Goal: Transaction & Acquisition: Subscribe to service/newsletter

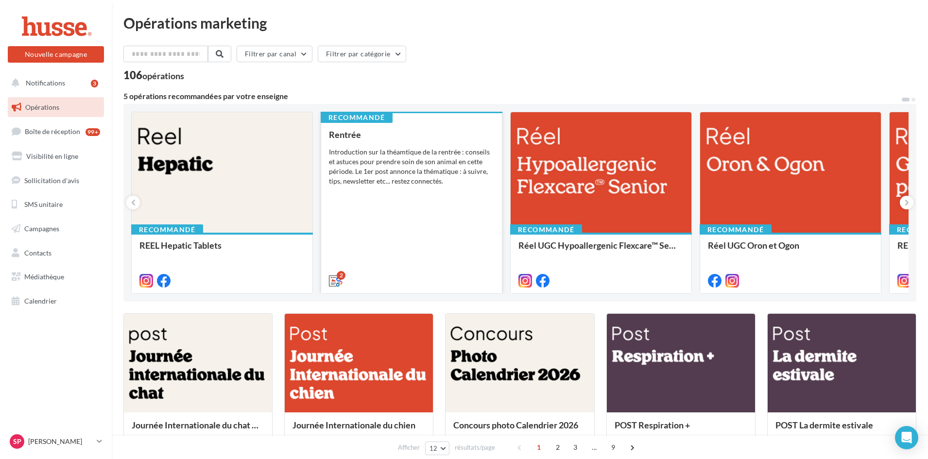
click at [383, 218] on div "Rentrée Introduction sur la théamtique de la rentrée : conseils et astuces pour…" at bounding box center [411, 207] width 165 height 155
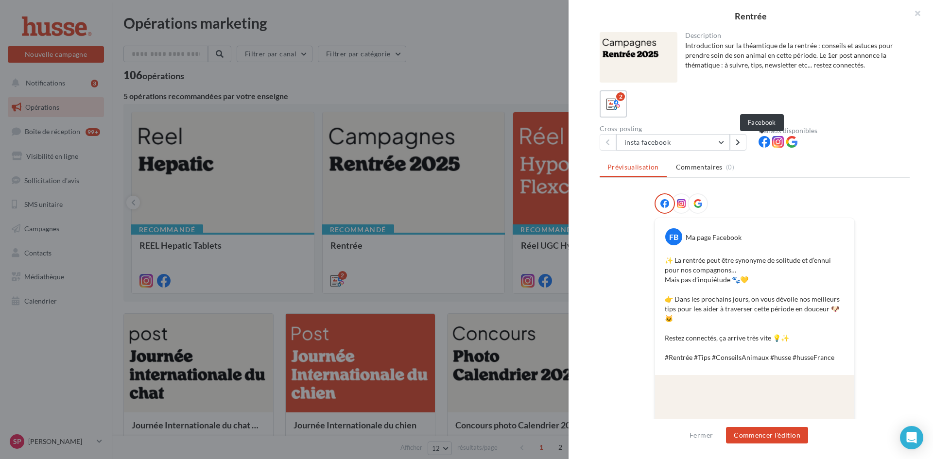
click at [762, 140] on icon at bounding box center [765, 142] width 12 height 12
click at [774, 143] on icon at bounding box center [778, 142] width 12 height 12
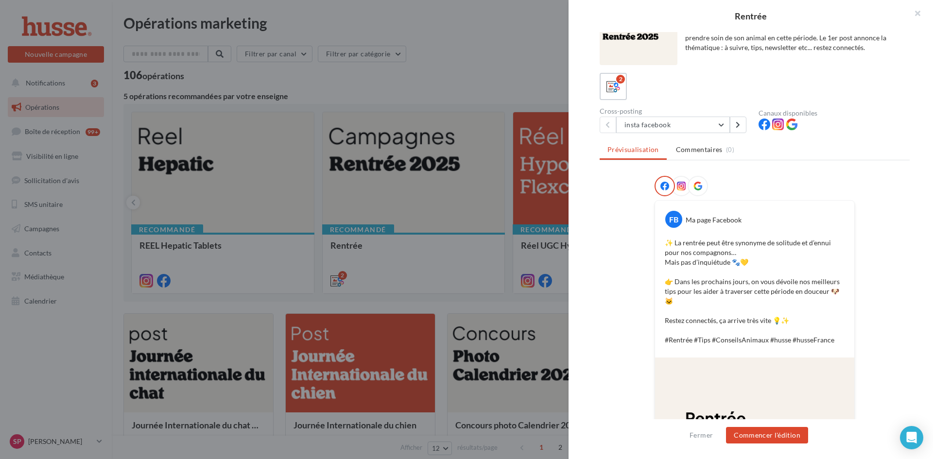
scroll to position [15, 0]
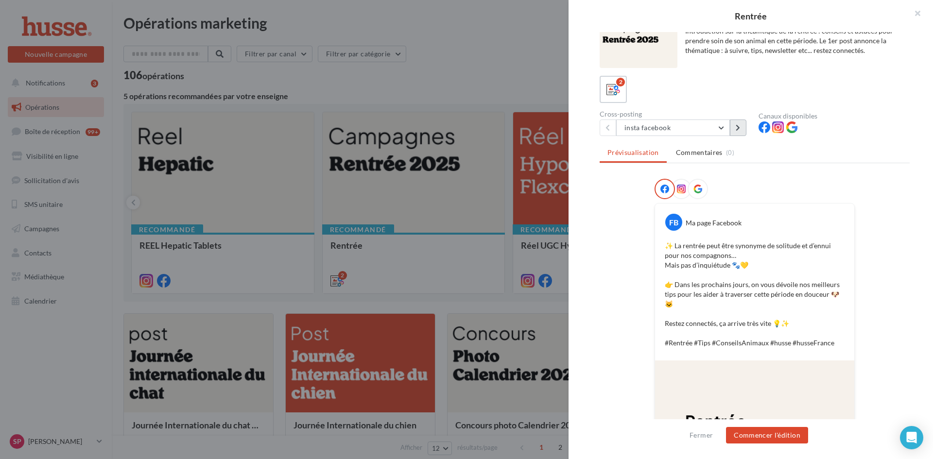
click at [739, 127] on icon at bounding box center [738, 127] width 4 height 7
click at [607, 129] on icon at bounding box center [607, 127] width 4 height 7
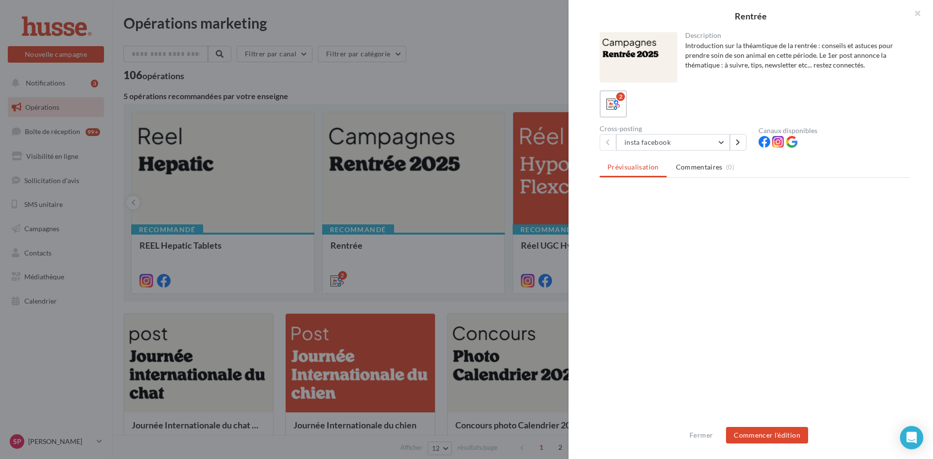
scroll to position [0, 0]
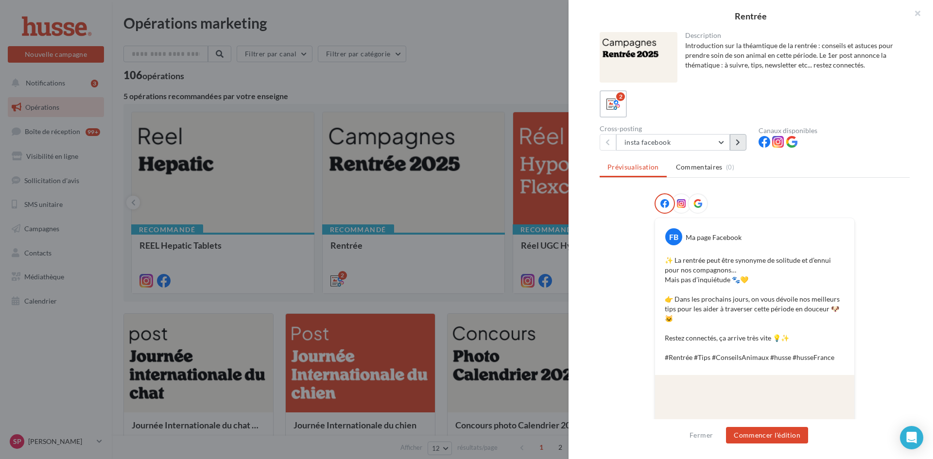
click at [739, 142] on icon at bounding box center [738, 142] width 4 height 7
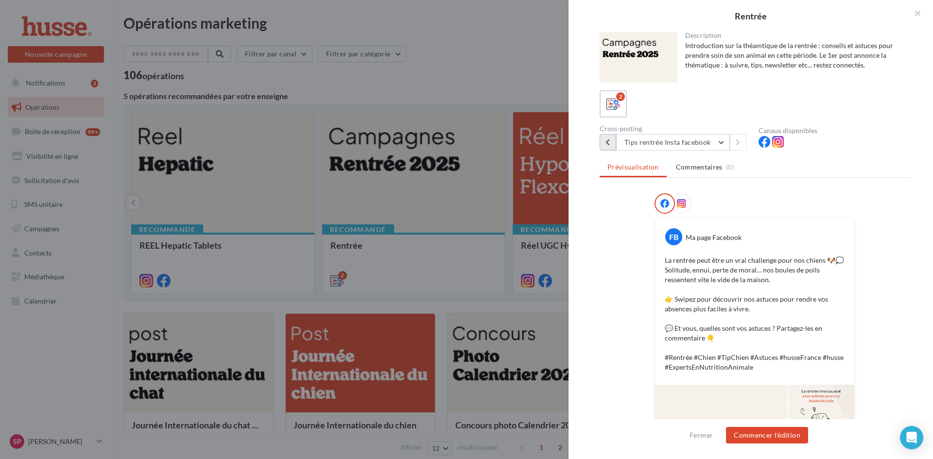
click at [611, 143] on button at bounding box center [608, 142] width 17 height 17
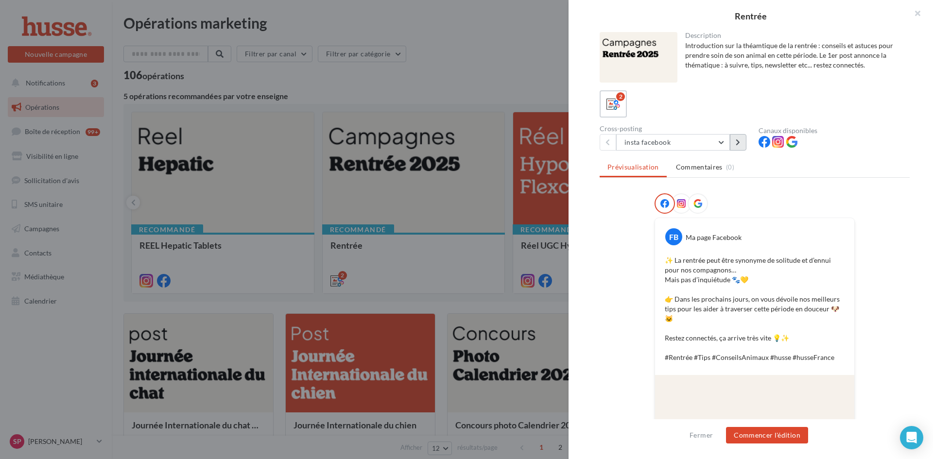
click at [736, 142] on icon at bounding box center [738, 142] width 4 height 7
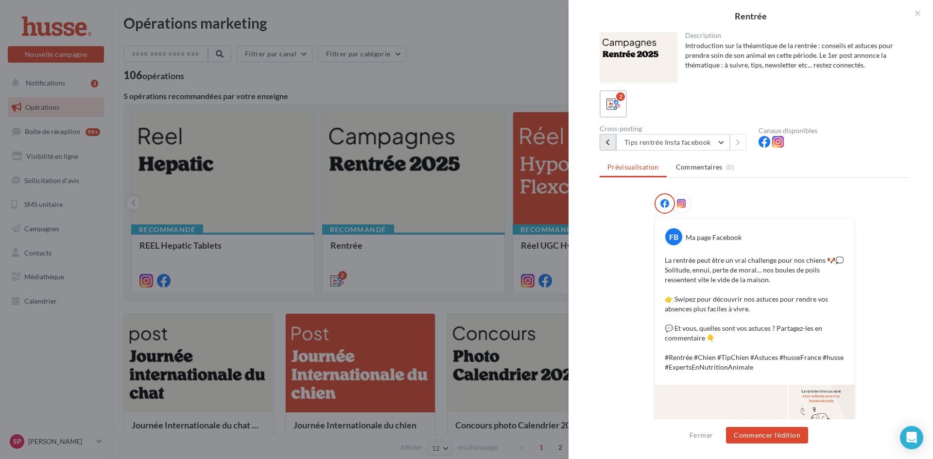
click at [603, 146] on button at bounding box center [608, 142] width 17 height 17
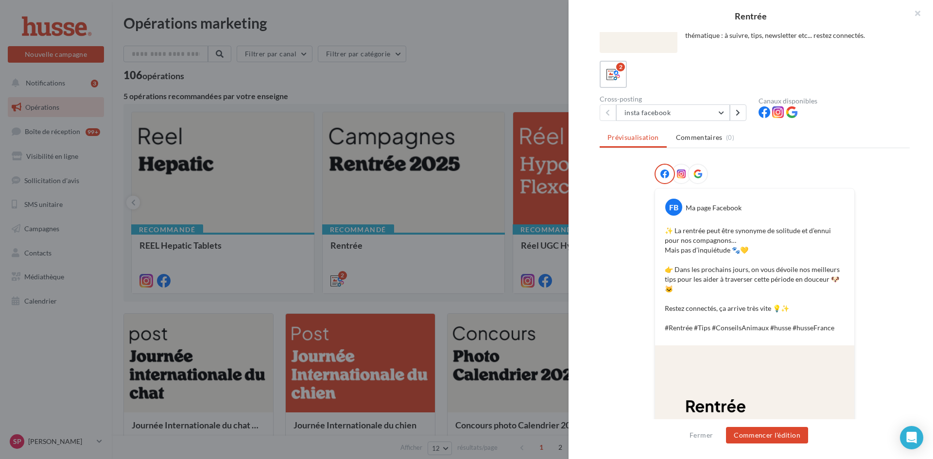
scroll to position [15, 0]
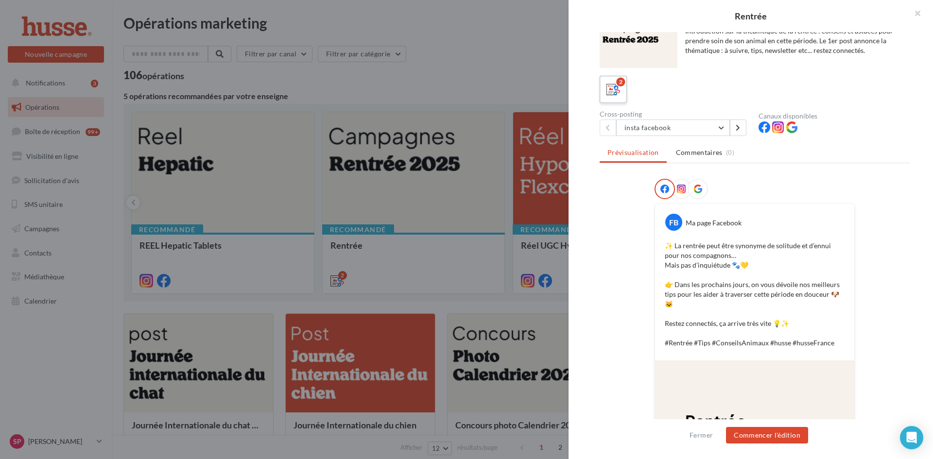
click at [618, 85] on div "2" at bounding box center [620, 82] width 9 height 9
click at [763, 436] on button "Commencer l'édition" at bounding box center [767, 435] width 82 height 17
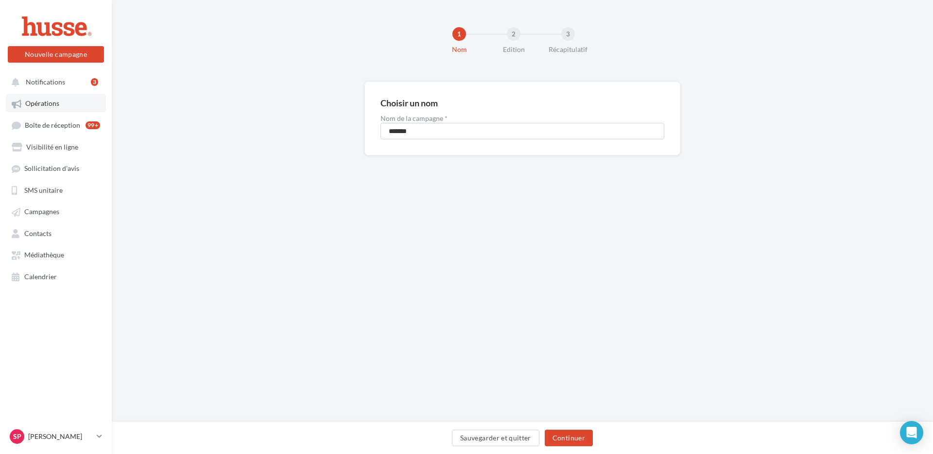
click at [34, 104] on span "Opérations" at bounding box center [42, 104] width 34 height 8
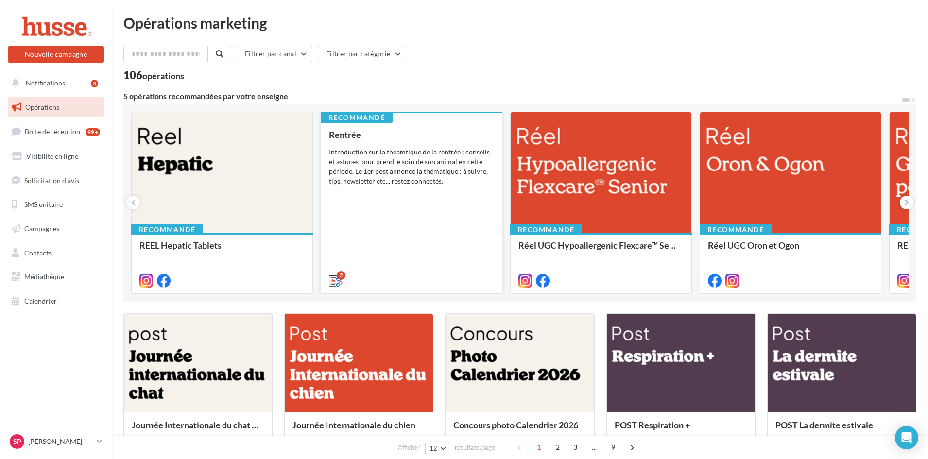
click at [404, 200] on div "Rentrée Introduction sur la théamtique de la rentrée : conseils et astuces pour…" at bounding box center [411, 207] width 165 height 155
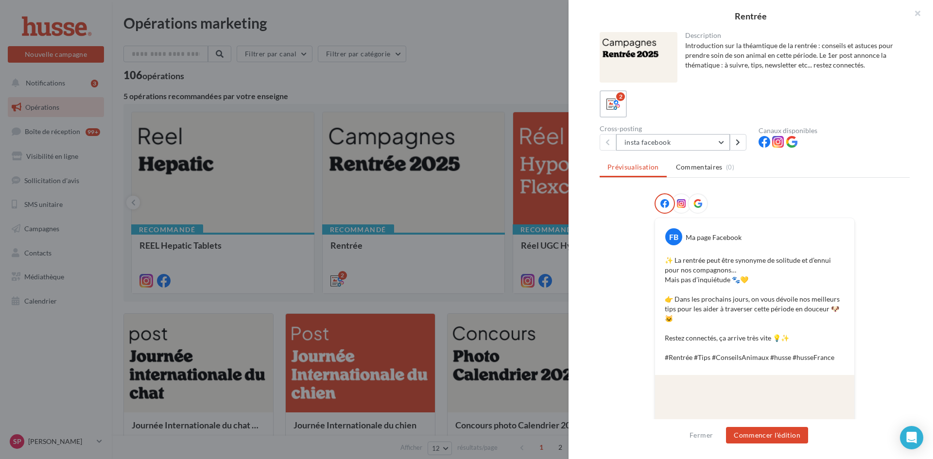
click at [721, 143] on button "insta facebook" at bounding box center [673, 142] width 114 height 17
click at [742, 139] on button at bounding box center [738, 142] width 17 height 17
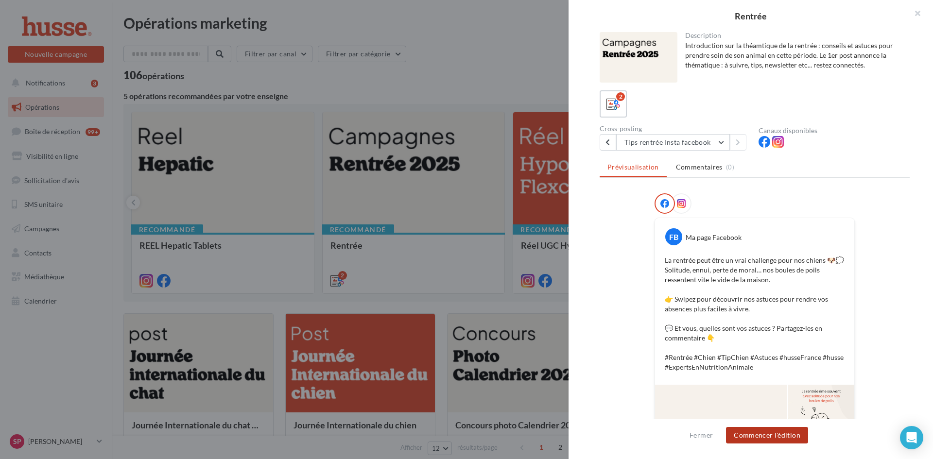
click at [751, 439] on button "Commencer l'édition" at bounding box center [767, 435] width 82 height 17
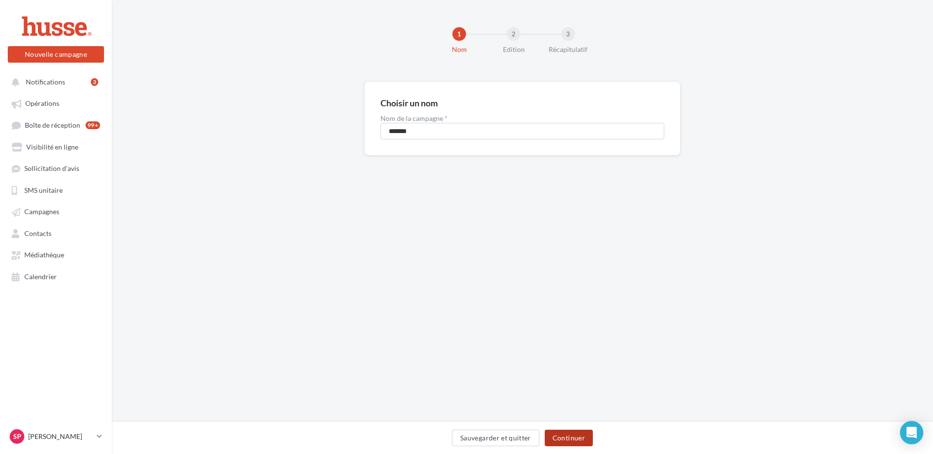
click at [568, 442] on button "Continuer" at bounding box center [569, 438] width 48 height 17
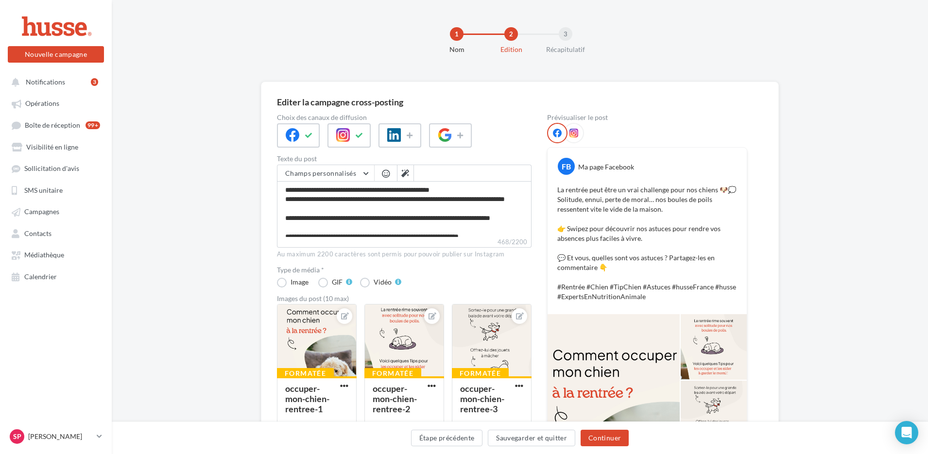
click at [570, 134] on icon at bounding box center [574, 133] width 9 height 9
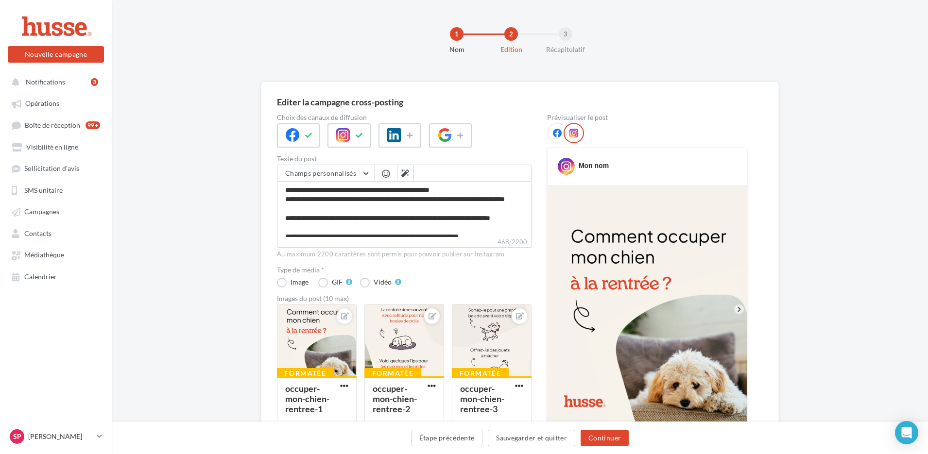
click at [551, 133] on div at bounding box center [557, 133] width 20 height 20
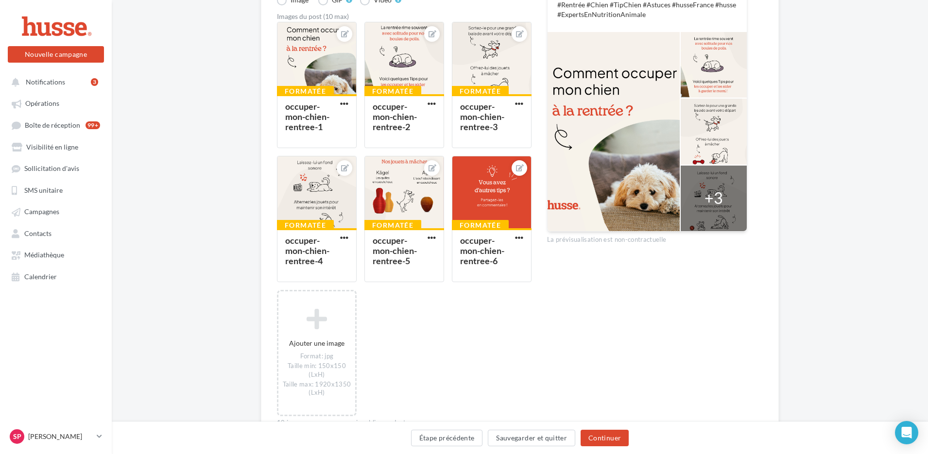
scroll to position [337, 0]
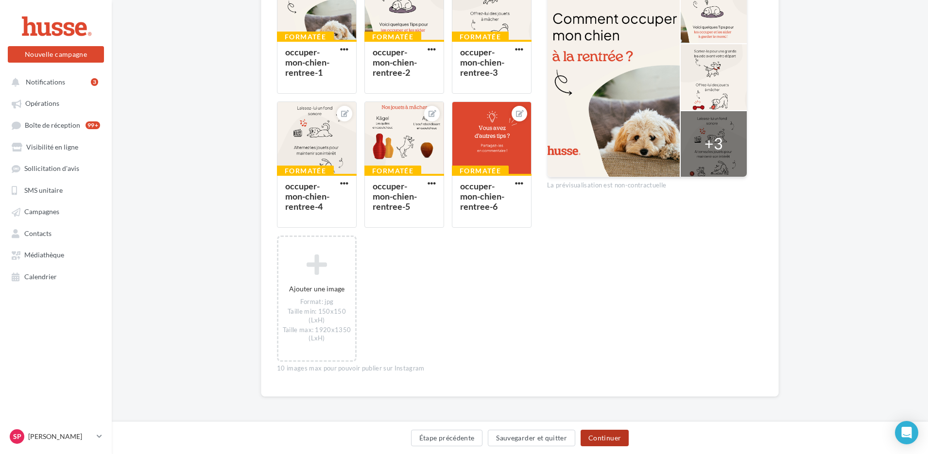
click at [599, 436] on button "Continuer" at bounding box center [605, 438] width 48 height 17
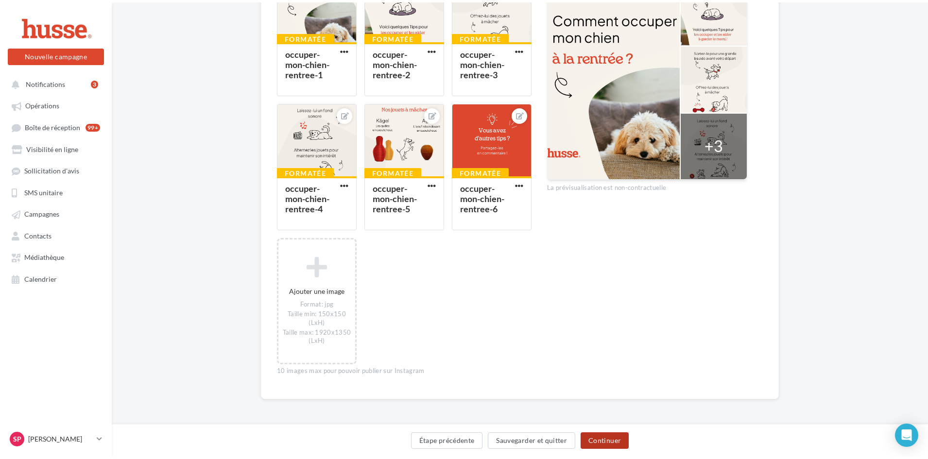
scroll to position [0, 0]
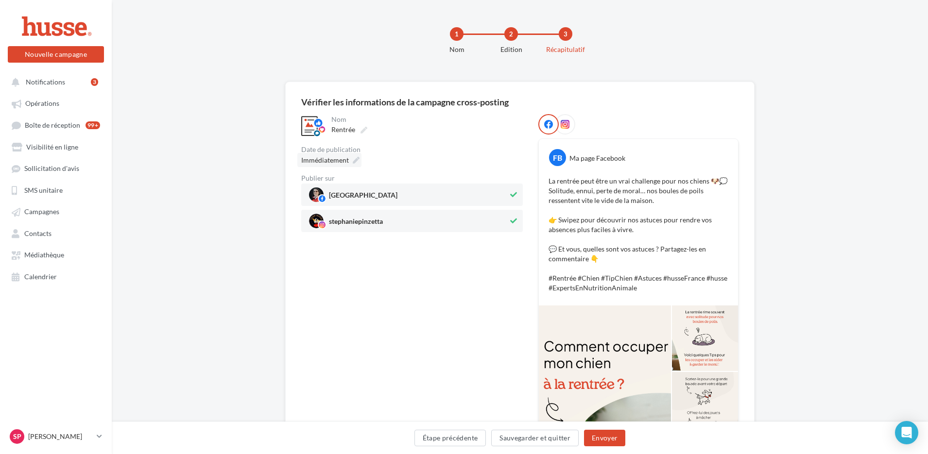
click at [357, 160] on icon at bounding box center [356, 160] width 7 height 7
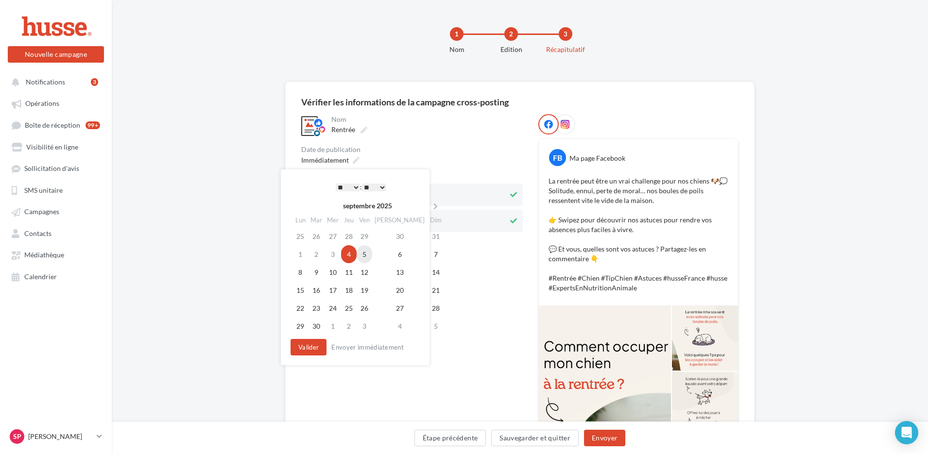
click at [372, 253] on td "5" at bounding box center [365, 254] width 16 height 18
click at [353, 187] on select "* * * * * * * * * * ** ** ** ** ** ** ** ** ** ** ** ** ** **" at bounding box center [348, 188] width 24 height 8
click at [314, 349] on button "Valider" at bounding box center [309, 347] width 36 height 17
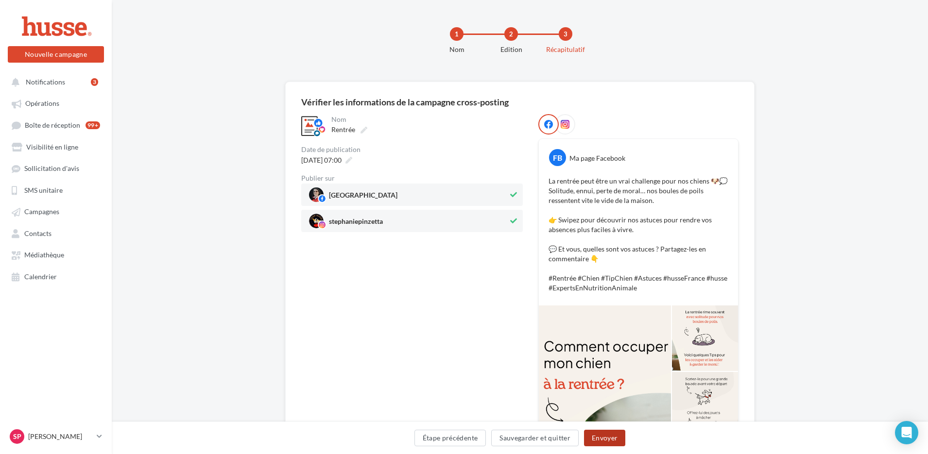
click at [600, 438] on button "Envoyer" at bounding box center [604, 438] width 41 height 17
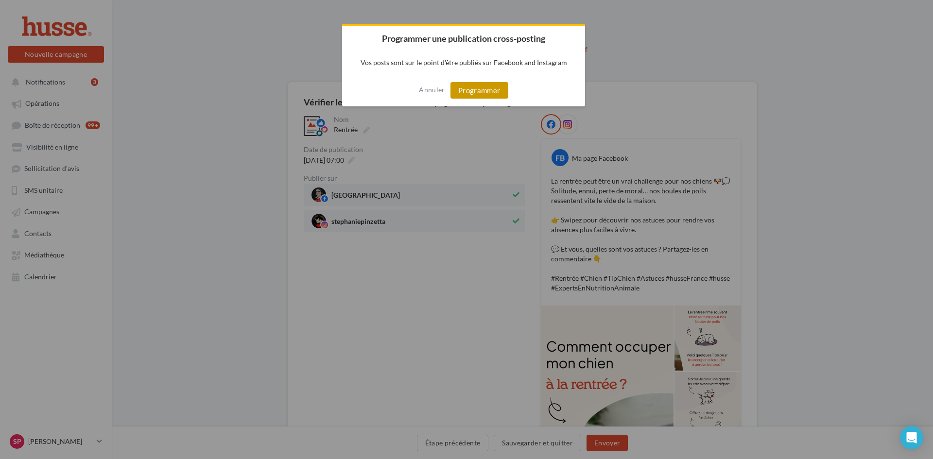
click at [459, 91] on button "Programmer" at bounding box center [479, 90] width 58 height 17
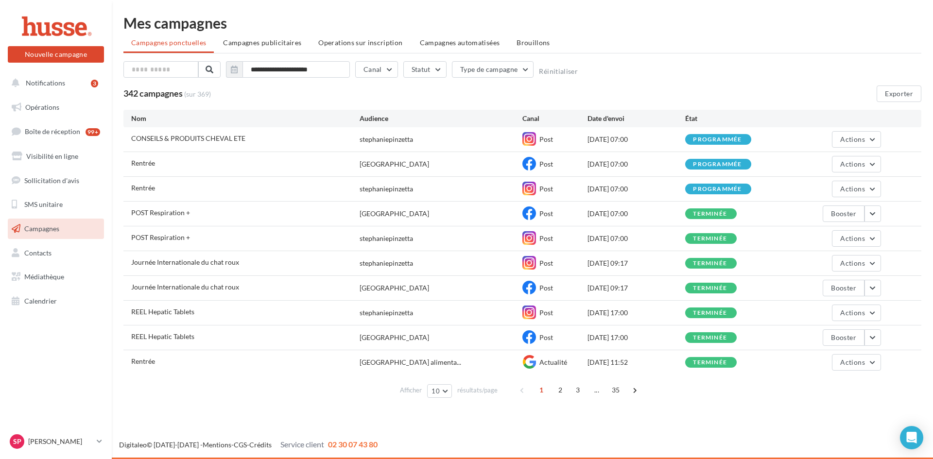
click at [223, 191] on div "Rentrée" at bounding box center [245, 189] width 228 height 12
click at [237, 362] on div "Rentrée" at bounding box center [245, 363] width 228 height 12
click at [874, 362] on button "Actions" at bounding box center [856, 362] width 49 height 17
click at [46, 86] on span "Notifications" at bounding box center [45, 83] width 39 height 8
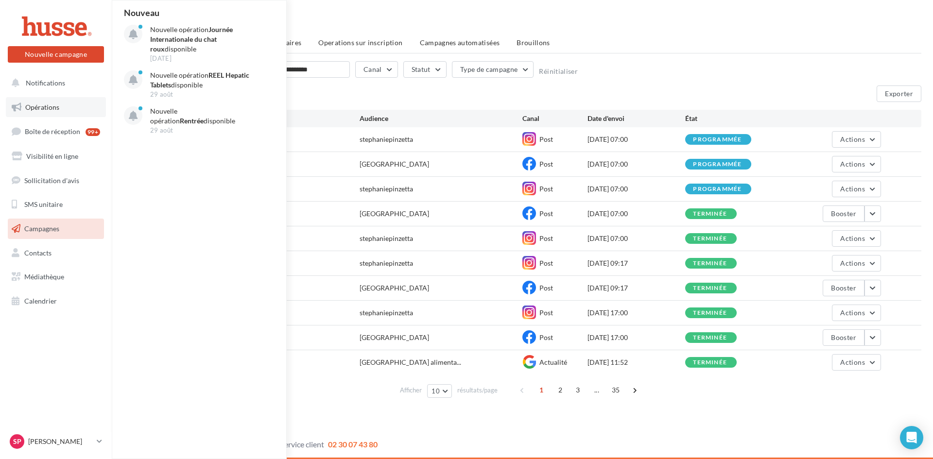
click at [47, 108] on span "Opérations" at bounding box center [42, 107] width 34 height 8
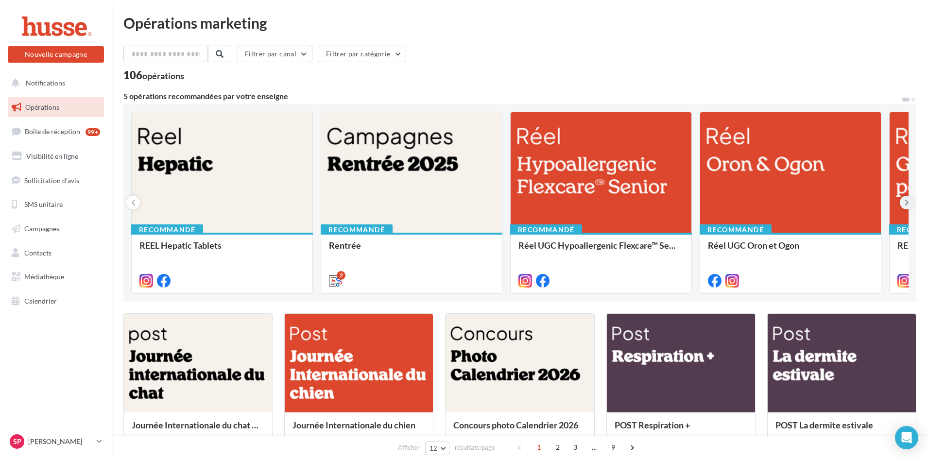
click at [908, 199] on icon at bounding box center [907, 203] width 4 height 10
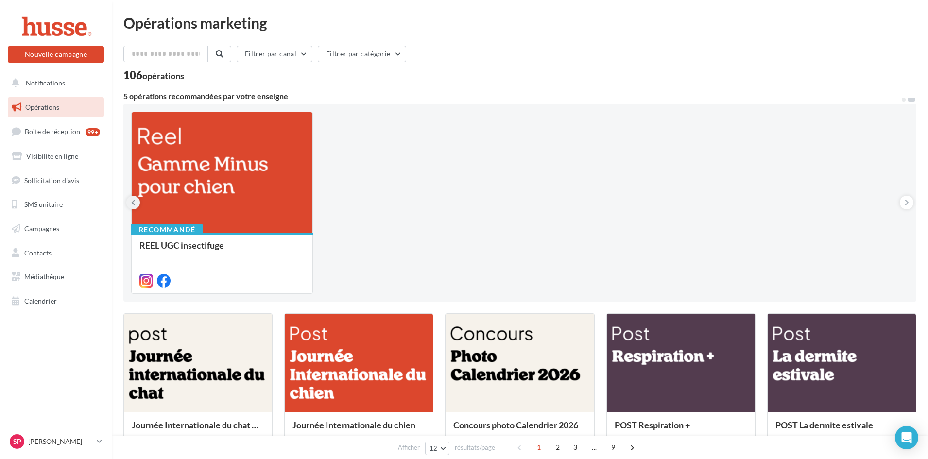
click at [133, 203] on icon at bounding box center [133, 203] width 4 height 10
